Goal: Task Accomplishment & Management: Manage account settings

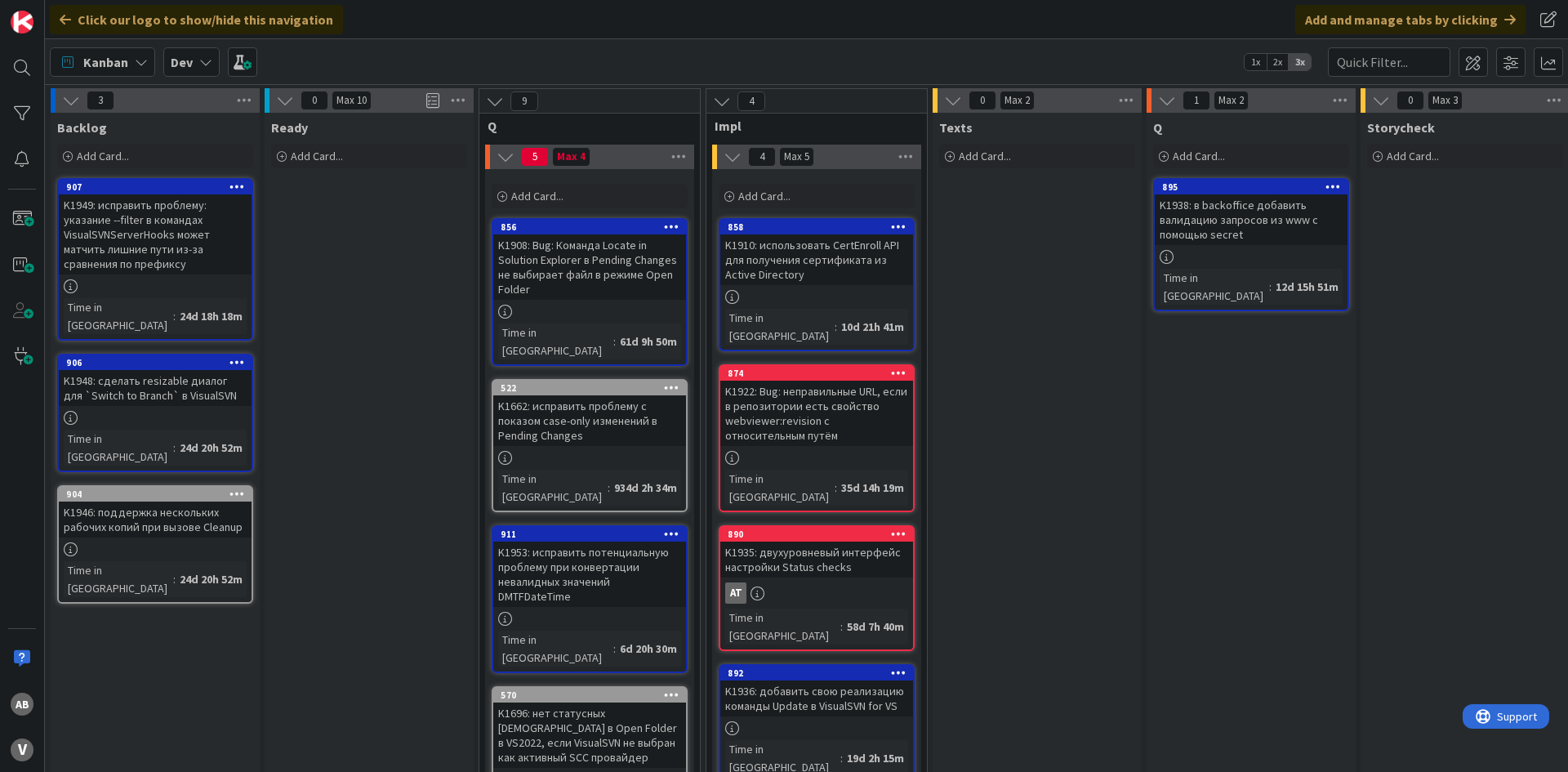
drag, startPoint x: 149, startPoint y: 226, endPoint x: 295, endPoint y: 215, distance: 146.4
click at [377, 209] on div "Ready Add Card..." at bounding box center [369, 742] width 209 height 1258
click at [171, 231] on div "K1949: исправить проблему: указание --filter в командах VisualSVNServerHooks мо…" at bounding box center [155, 234] width 192 height 80
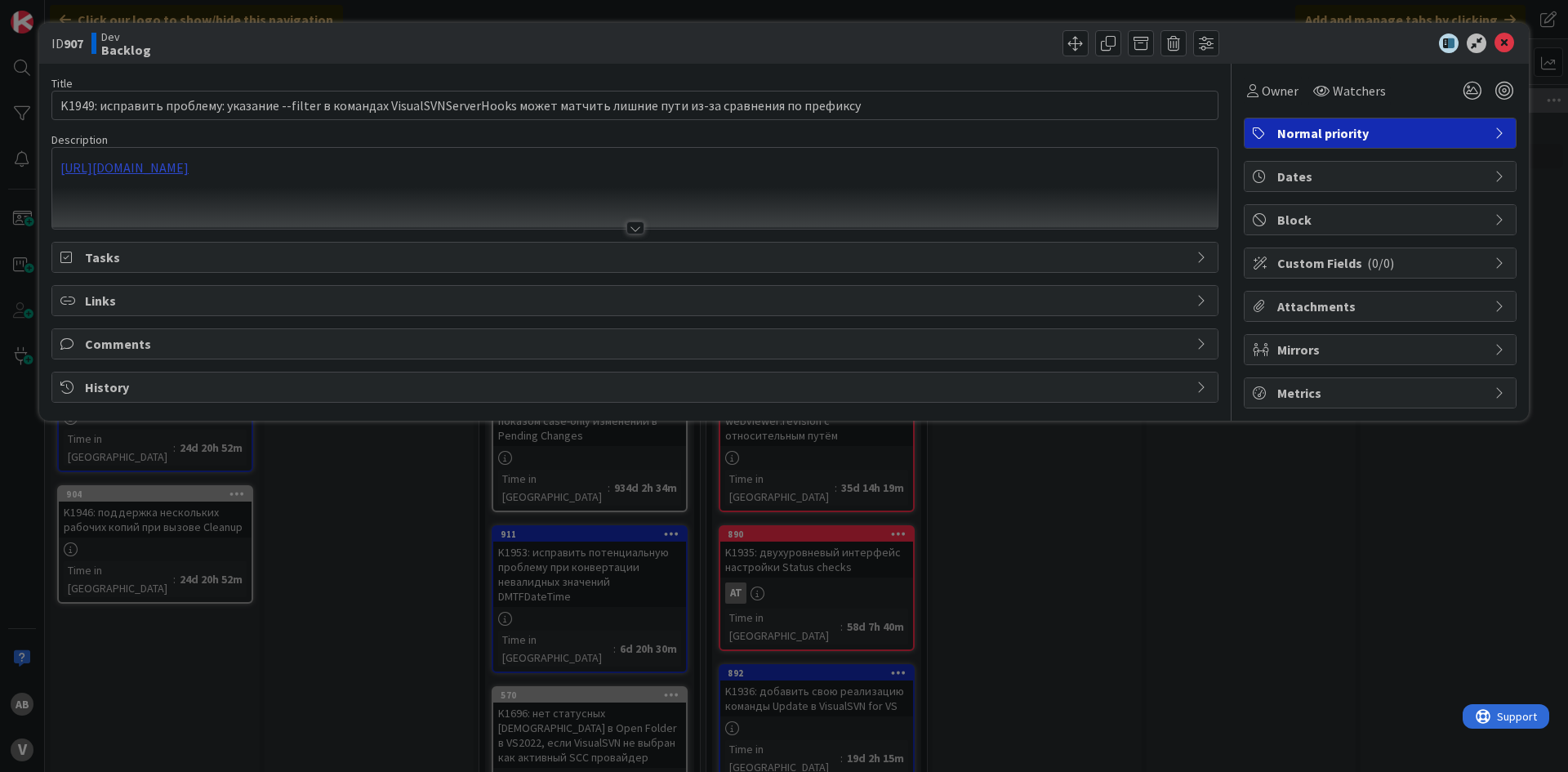
click at [432, 170] on div "[URL][DOMAIN_NAME]" at bounding box center [635, 188] width 1165 height 81
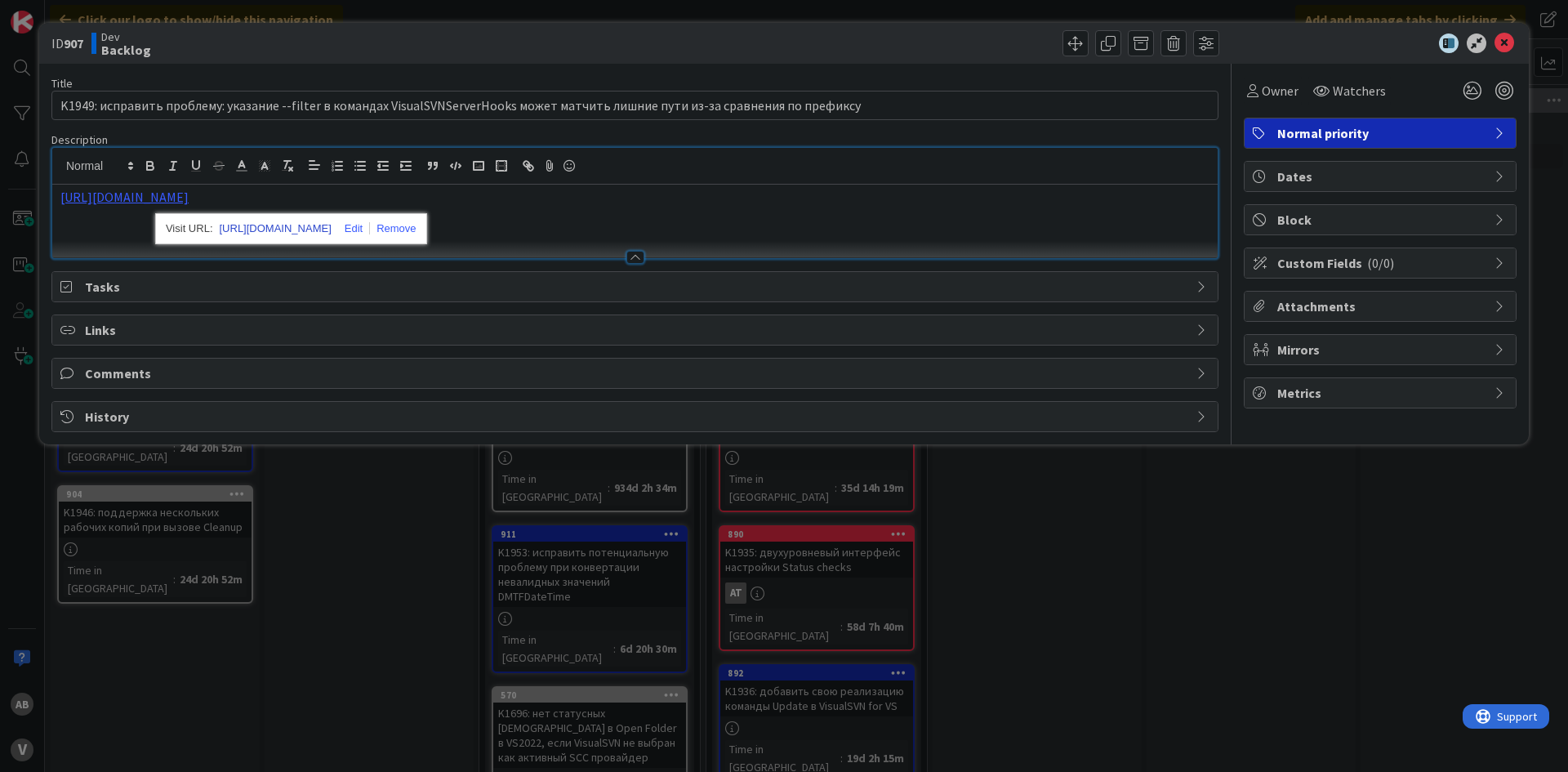
click at [314, 233] on link "[URL][DOMAIN_NAME]" at bounding box center [276, 229] width 112 height 21
click at [1514, 45] on icon at bounding box center [1505, 44] width 20 height 20
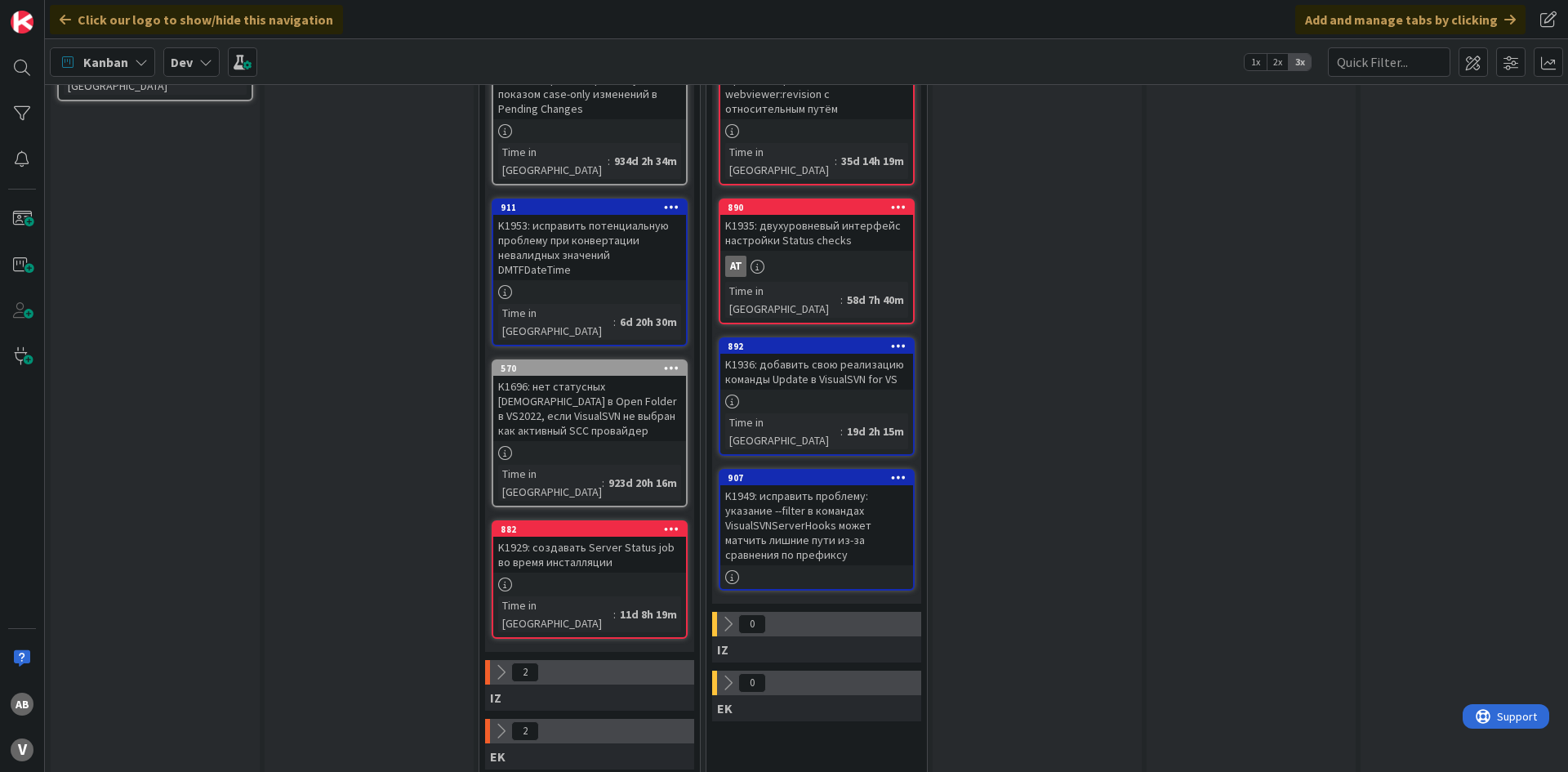
scroll to position [490, 0]
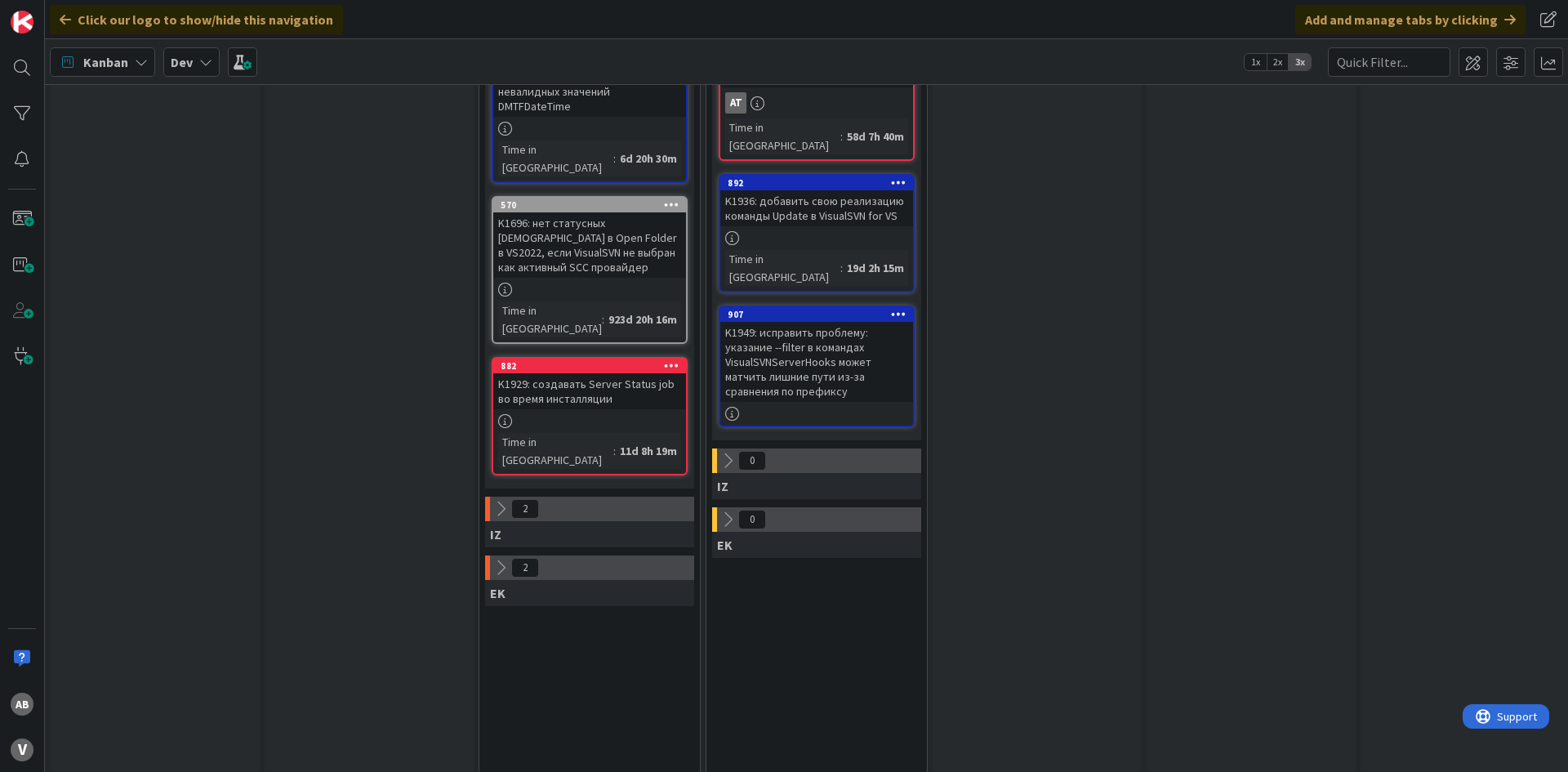
click at [726, 407] on icon at bounding box center [732, 415] width 14 height 14
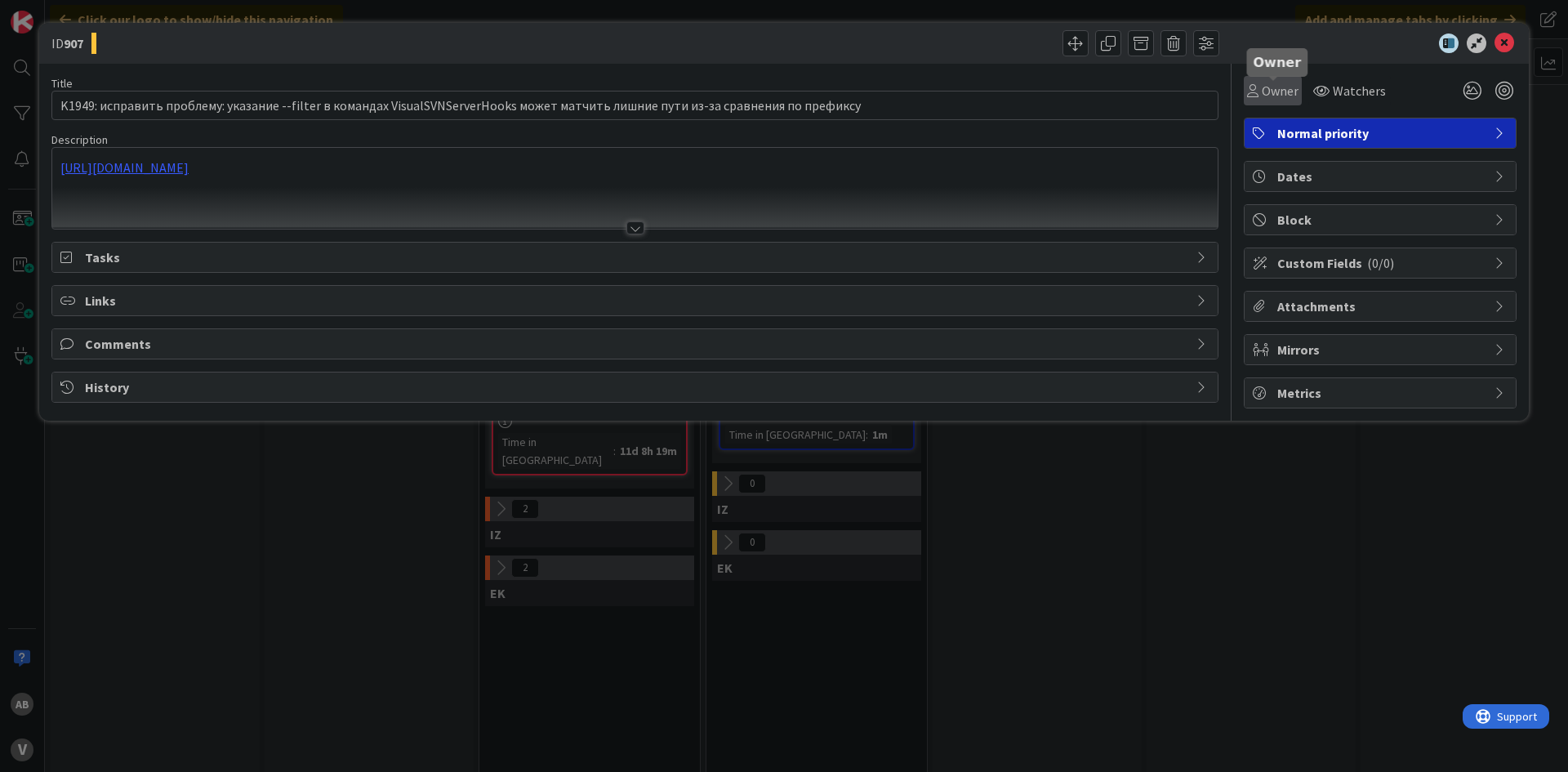
click at [1280, 84] on span "Owner" at bounding box center [1279, 91] width 37 height 20
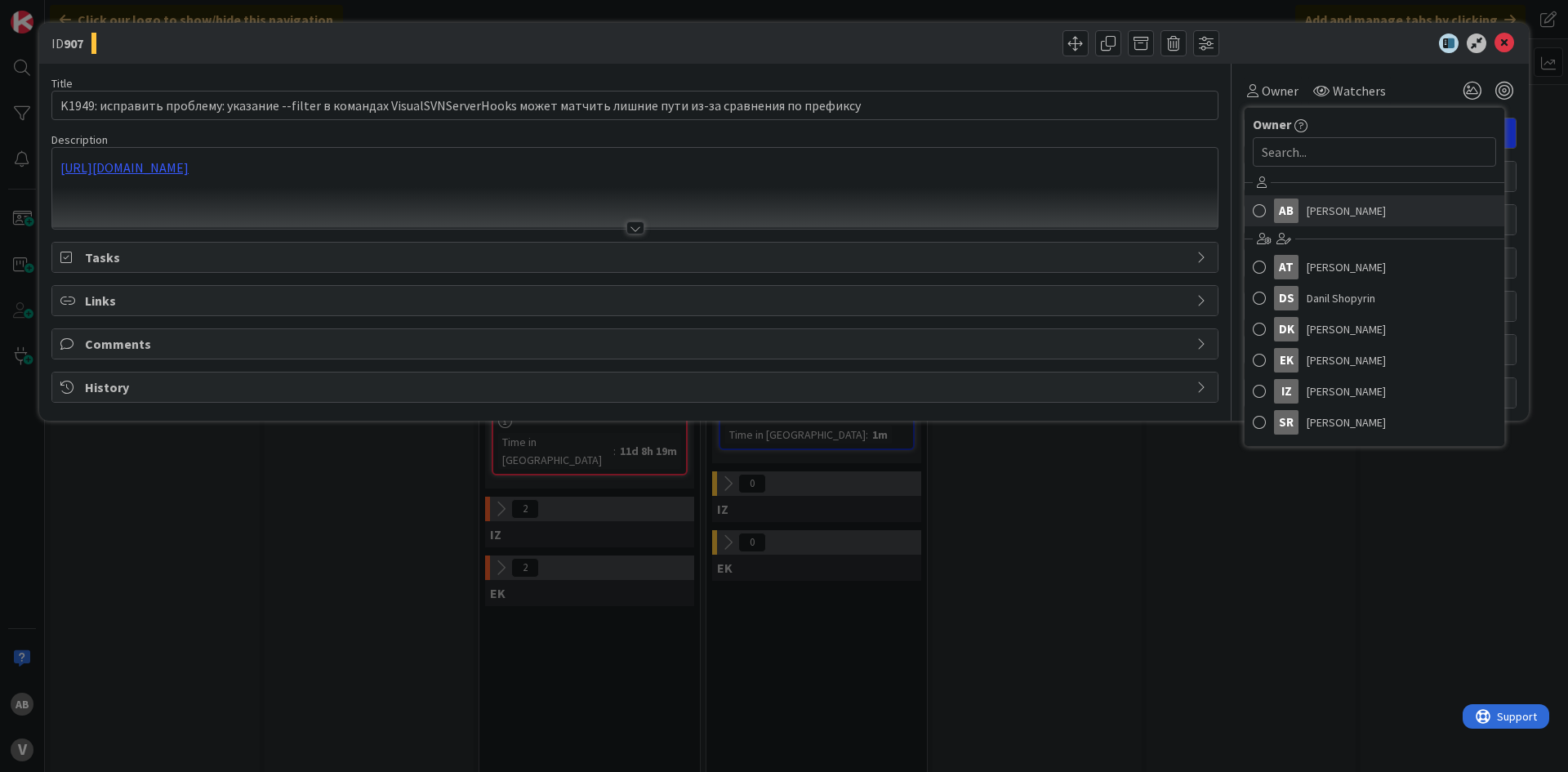
click at [1321, 213] on span "[PERSON_NAME]" at bounding box center [1346, 211] width 79 height 25
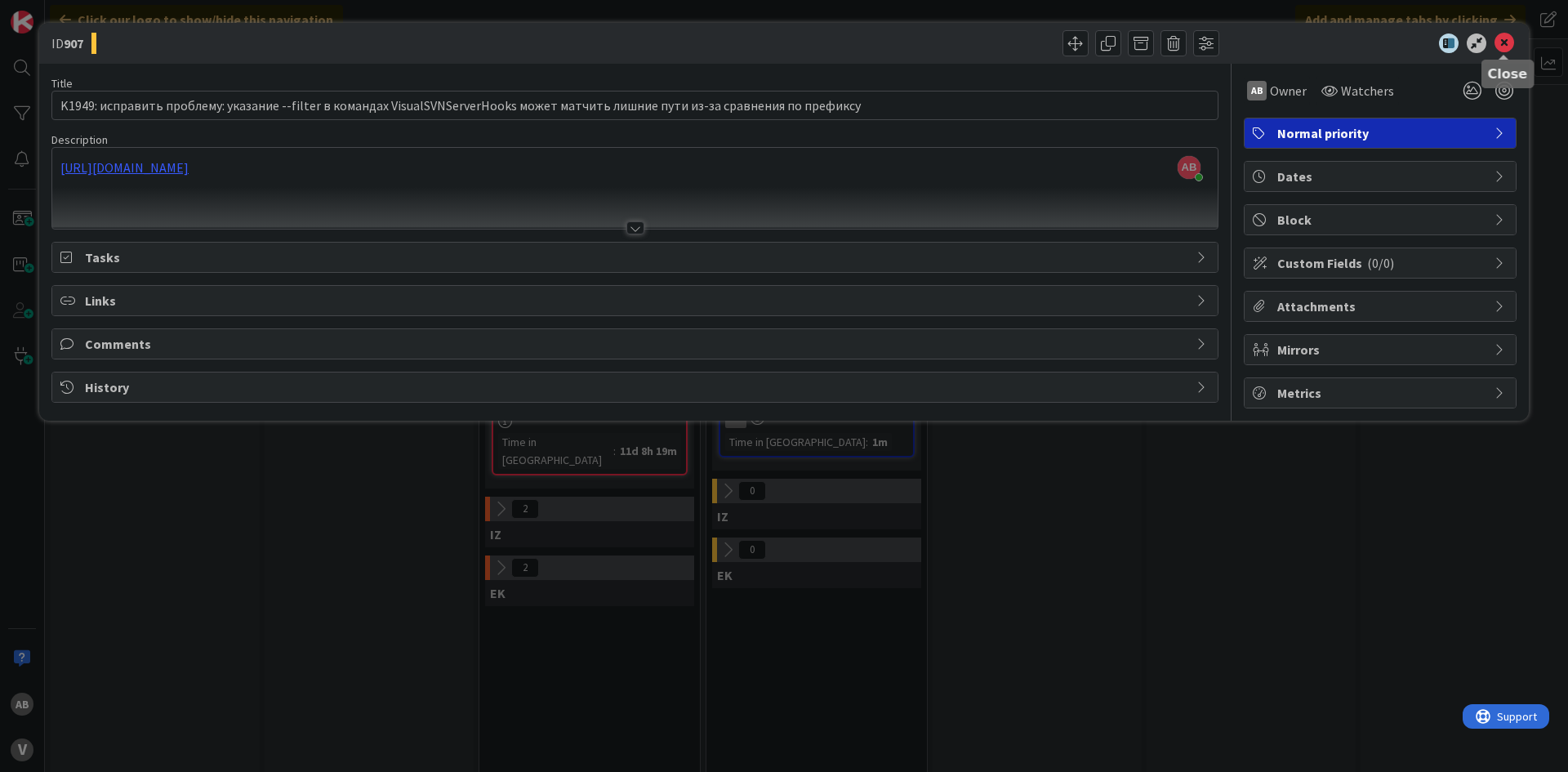
click at [1507, 44] on icon at bounding box center [1505, 44] width 20 height 20
